Goal: Check status: Check status

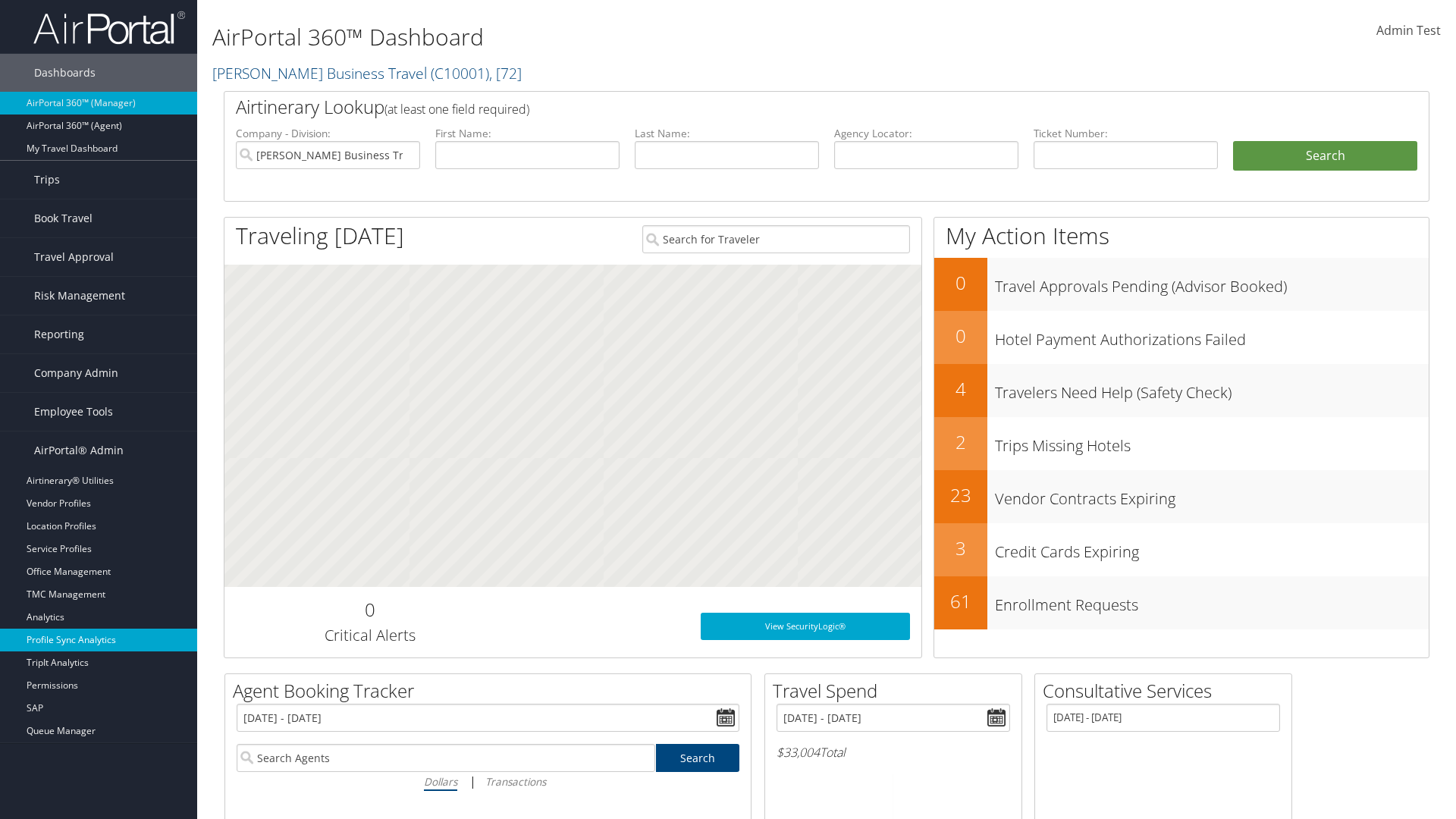
click at [99, 640] on link "Profile Sync Analytics" at bounding box center [99, 639] width 197 height 22
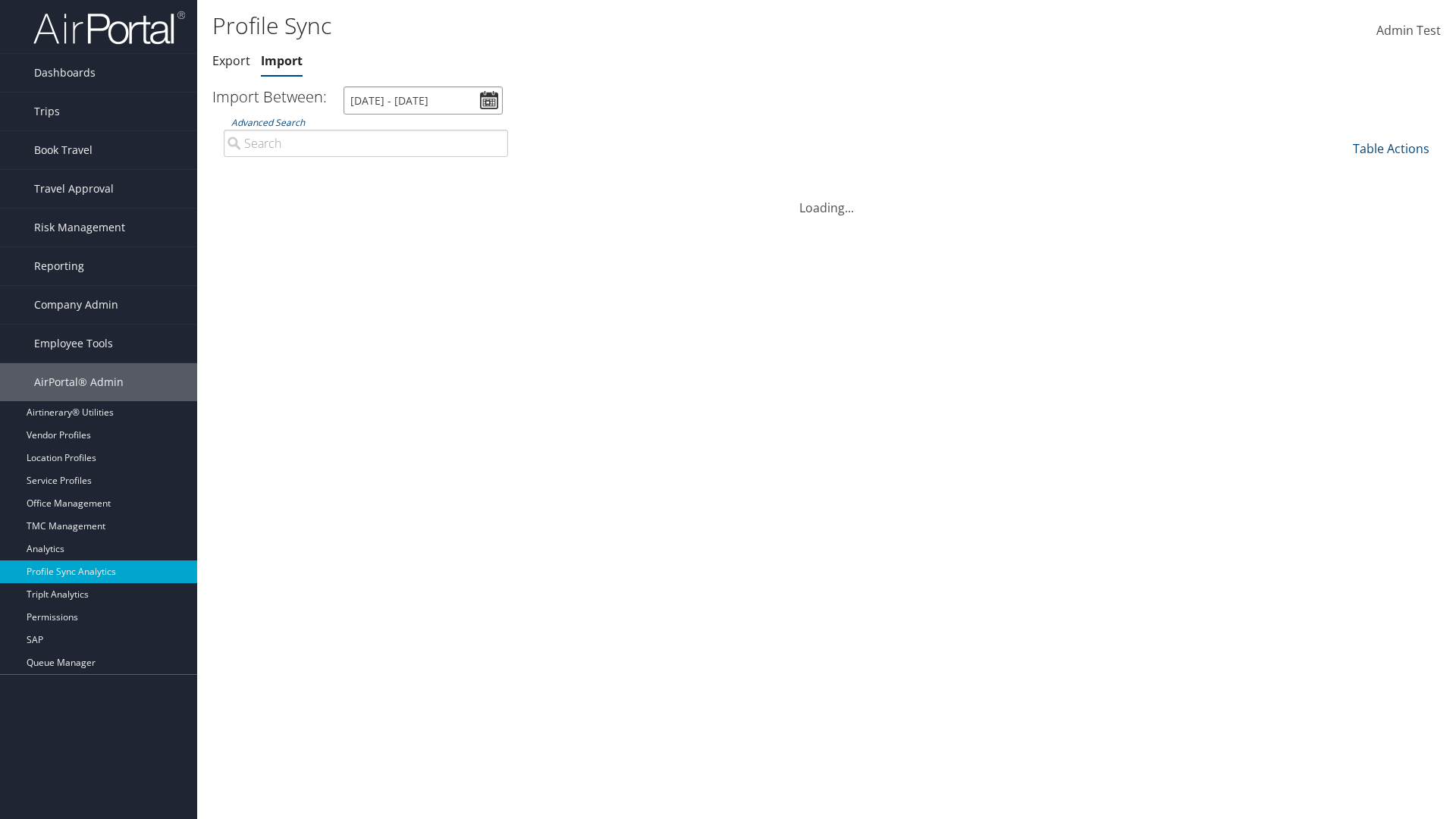
click at [424, 101] on input "8/4/2025 - 9/5/2025" at bounding box center [423, 101] width 159 height 28
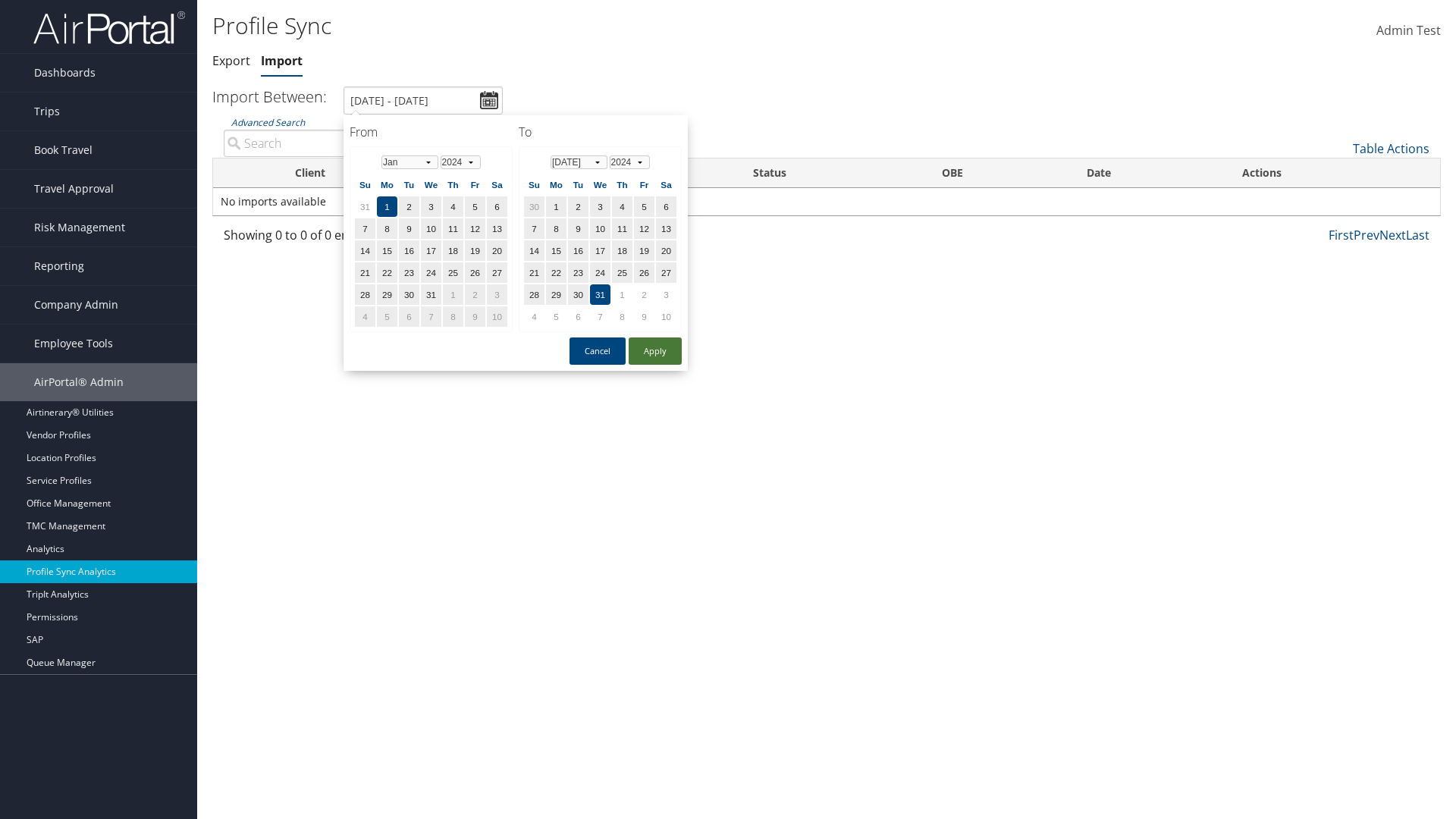
click at [655, 350] on button "Apply" at bounding box center [655, 351] width 53 height 27
type input "1/1/2024 - 7/31/2024"
